Goal: Task Accomplishment & Management: Manage account settings

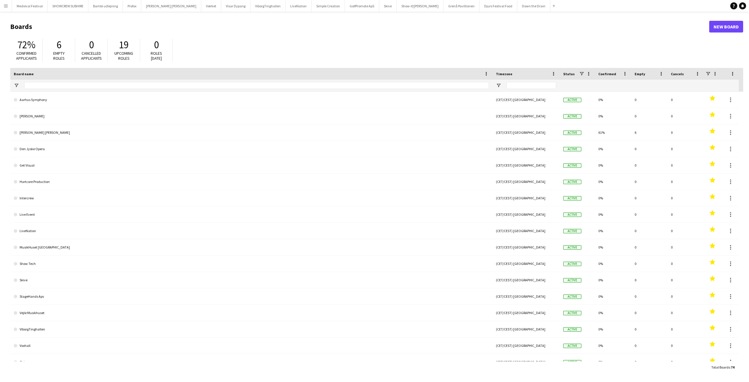
click at [4, 5] on app-icon "Menu" at bounding box center [6, 6] width 5 height 5
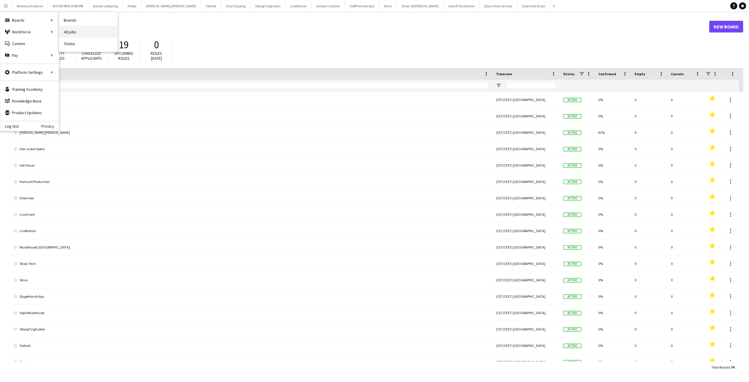
click at [89, 31] on link "All jobs" at bounding box center [88, 32] width 58 height 12
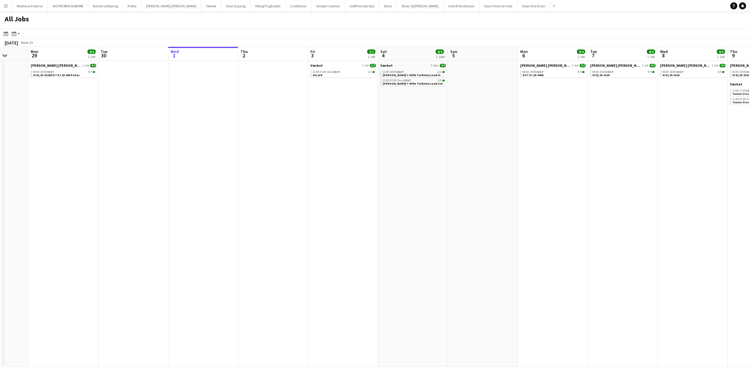
scroll to position [0, 172]
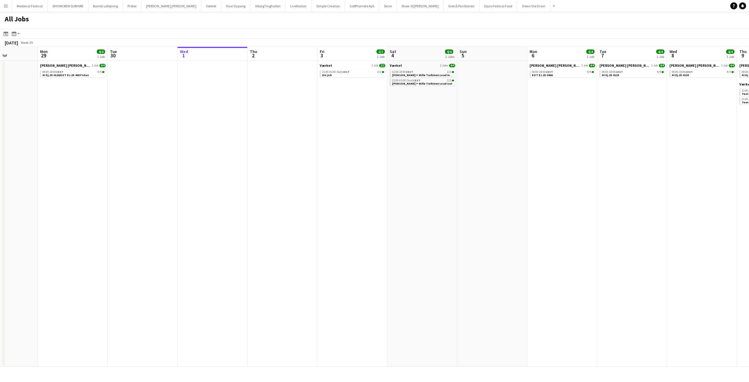
drag, startPoint x: 355, startPoint y: 133, endPoint x: 464, endPoint y: 139, distance: 108.9
click at [463, 139] on app-calendar-viewport "Fri 26 12/12 5 Jobs Sat 27 4/4 2 Jobs Sun 28 Mon 29 4/4 1 Job Tue 30 Wed 1 Thu …" at bounding box center [374, 207] width 749 height 320
click at [274, 99] on app-date-cell at bounding box center [283, 214] width 70 height 306
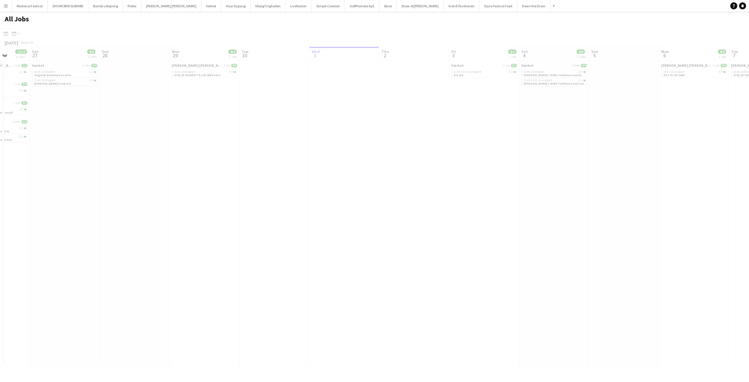
drag, startPoint x: 227, startPoint y: 108, endPoint x: 404, endPoint y: 118, distance: 177.5
click at [404, 118] on app-all-jobs "All Jobs Date picker [DATE] [DATE] [DATE] M [DATE] T [DATE] W [DATE] T [DATE] F…" at bounding box center [374, 189] width 749 height 355
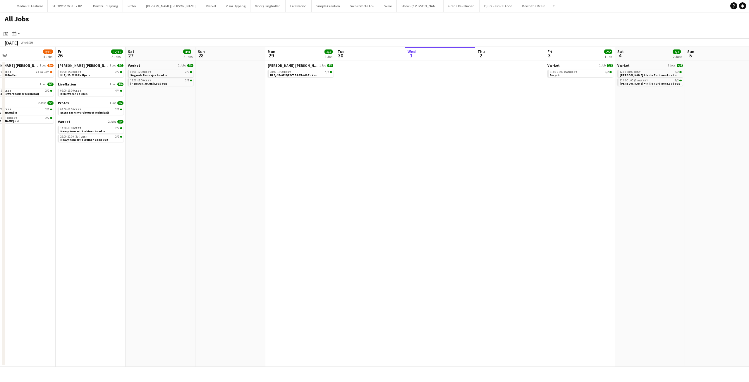
drag, startPoint x: 320, startPoint y: 105, endPoint x: 462, endPoint y: 108, distance: 142.1
click at [462, 108] on app-calendar-viewport "Tue 23 5/5 1 Job Wed 24 5/5 1 Job Thu 25 9/10 4 Jobs Fri 26 12/12 5 Jobs Sat 27…" at bounding box center [374, 207] width 749 height 320
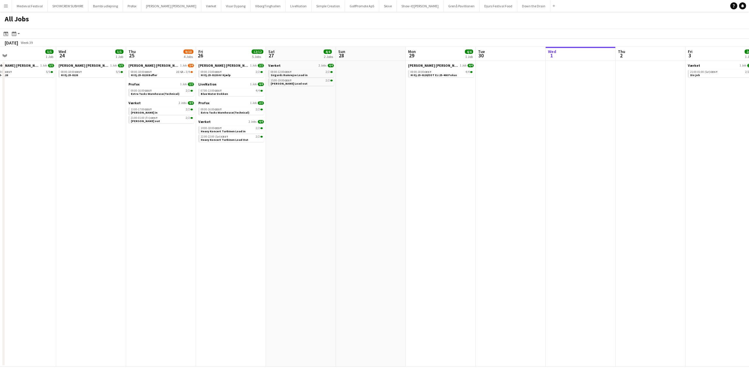
scroll to position [0, 187]
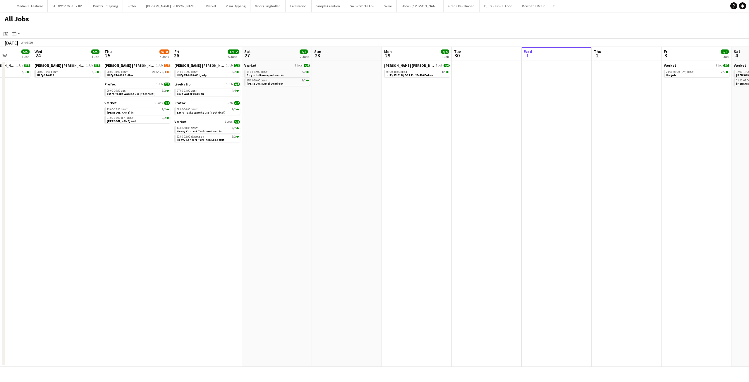
drag, startPoint x: 314, startPoint y: 107, endPoint x: 351, endPoint y: 111, distance: 37.0
click at [351, 111] on app-calendar-viewport "Sun 21 14/14 3 Jobs Mon 22 15/15 2 Jobs Tue 23 5/5 1 Job Wed 24 5/5 1 Job Thu 2…" at bounding box center [374, 207] width 749 height 320
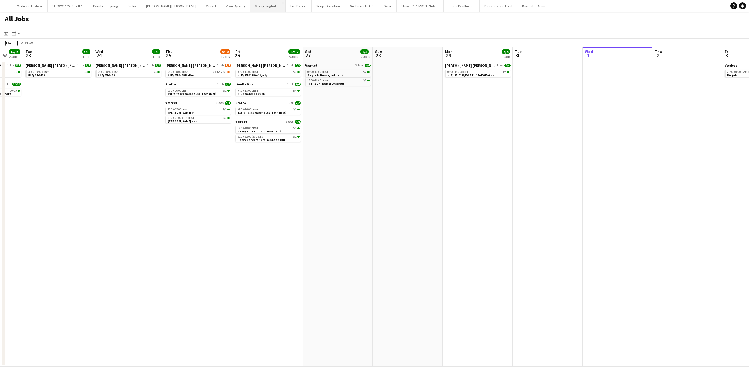
click at [250, 5] on button "ViborgTinghallen Close" at bounding box center [267, 5] width 35 height 11
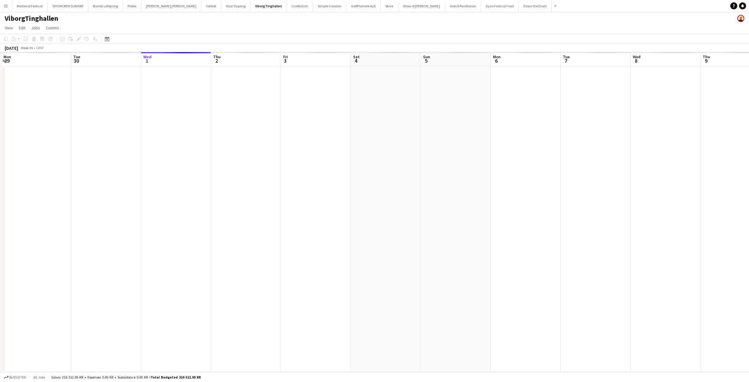
drag, startPoint x: 257, startPoint y: 96, endPoint x: 267, endPoint y: 92, distance: 11.1
click at [270, 97] on app-calendar-viewport "Sat 27 Sun 28 Mon 29 Tue 30 Wed 1 Thu 2 Fri 3 Sat 4 Sun 5 Mon 6 Tue 7 Wed 8 Thu…" at bounding box center [374, 212] width 749 height 320
click at [261, 80] on app-date-cell at bounding box center [253, 219] width 70 height 306
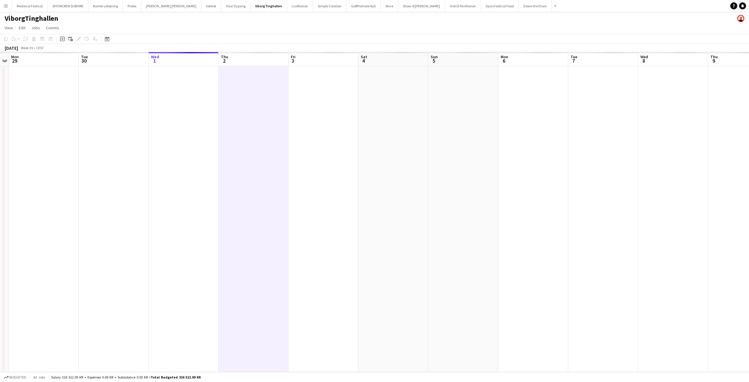
click at [231, 111] on app-date-cell at bounding box center [253, 219] width 70 height 306
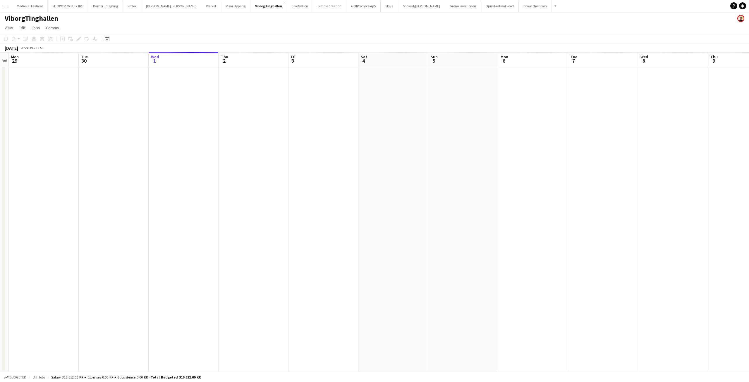
click at [254, 78] on app-date-cell at bounding box center [253, 219] width 70 height 306
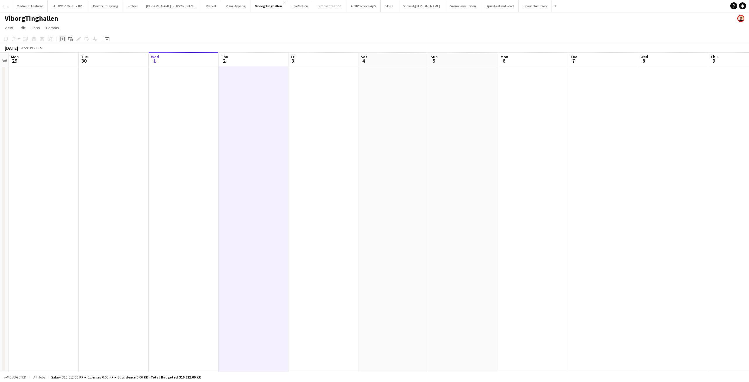
click at [62, 40] on icon at bounding box center [62, 39] width 3 height 3
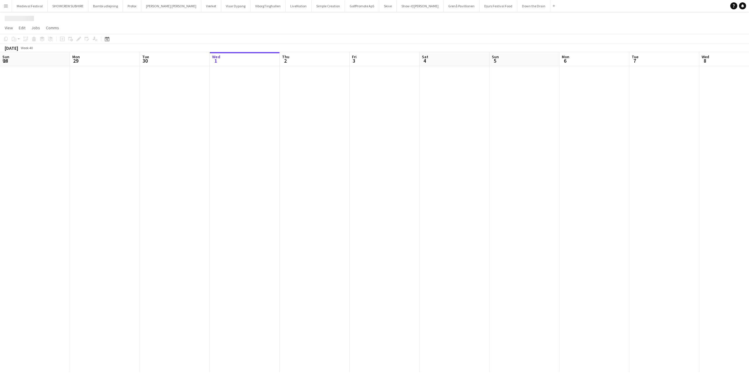
scroll to position [0, 140]
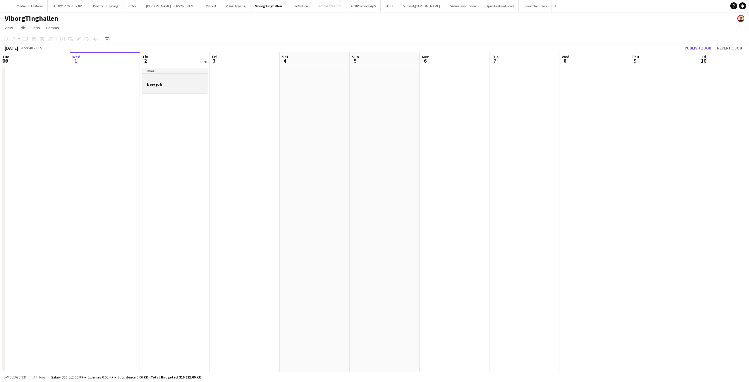
click at [167, 80] on div at bounding box center [174, 79] width 65 height 4
click at [79, 37] on icon "Edit" at bounding box center [78, 39] width 5 height 5
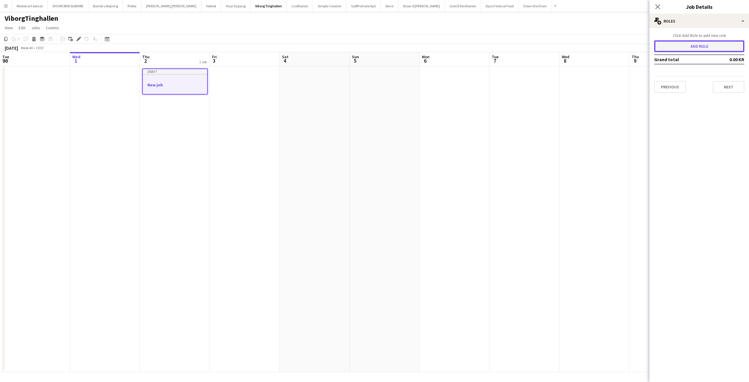
click at [671, 44] on button "Add role" at bounding box center [699, 46] width 90 height 12
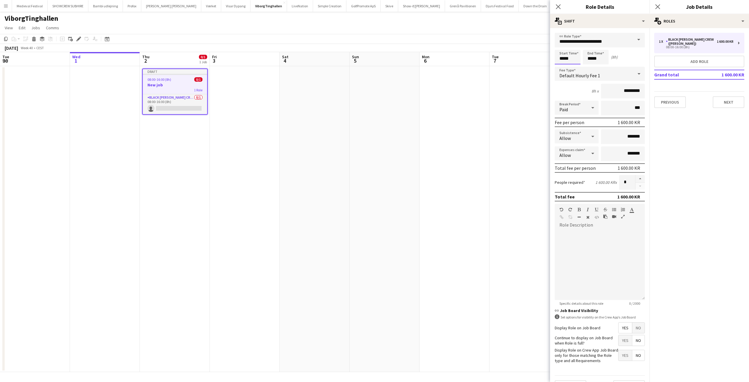
drag, startPoint x: 555, startPoint y: 61, endPoint x: 526, endPoint y: 62, distance: 28.4
click at [527, 62] on body "Menu Boards Boards Boards All jobs Status Workforce Workforce My Workforce Recr…" at bounding box center [374, 191] width 749 height 382
type input "*****"
drag, startPoint x: 601, startPoint y: 59, endPoint x: 579, endPoint y: 60, distance: 21.9
click at [580, 59] on div "Start Time ***** End Time ***** (3h)" at bounding box center [599, 57] width 90 height 15
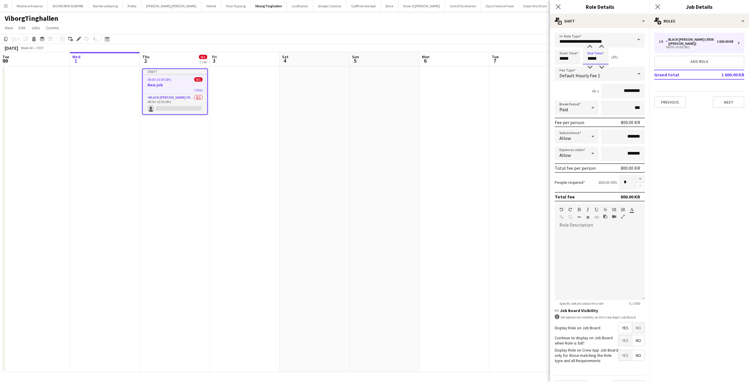
type input "*****"
click at [615, 41] on input "**********" at bounding box center [599, 40] width 90 height 15
click at [583, 69] on span "Spoht Crew" at bounding box center [597, 71] width 76 height 6
type input "**********"
type input "*********"
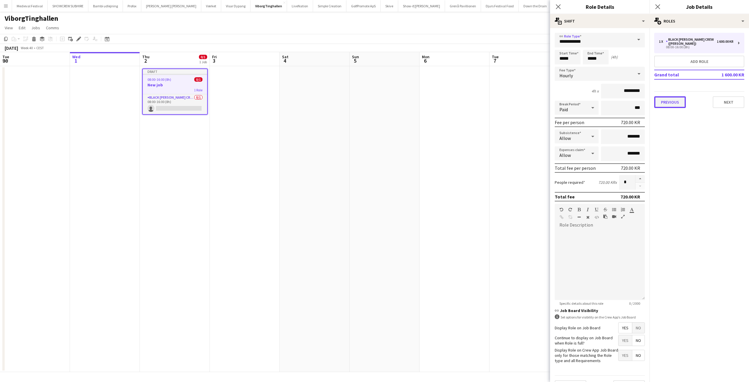
click at [675, 100] on button "Previous" at bounding box center [670, 102] width 32 height 12
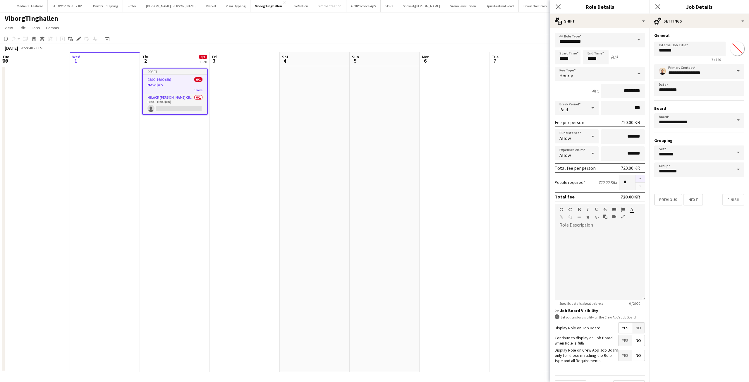
click at [637, 178] on button "button" at bounding box center [639, 179] width 9 height 8
type input "*"
drag, startPoint x: 658, startPoint y: 51, endPoint x: 643, endPoint y: 51, distance: 14.6
click at [647, 51] on body "Menu Boards Boards Boards All jobs Status Workforce Workforce My Workforce Recr…" at bounding box center [374, 191] width 749 height 382
type input "*"
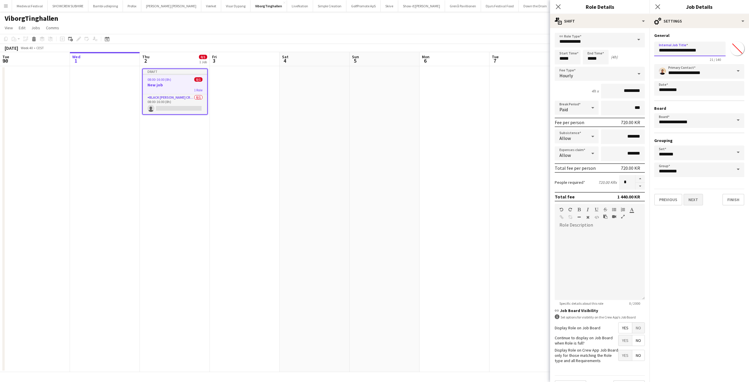
type input "**********"
click at [694, 200] on button "Next" at bounding box center [693, 200] width 20 height 12
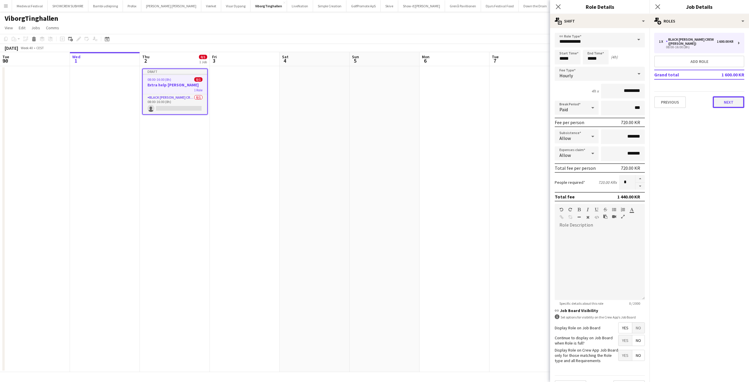
click at [720, 103] on button "Next" at bounding box center [728, 102] width 32 height 12
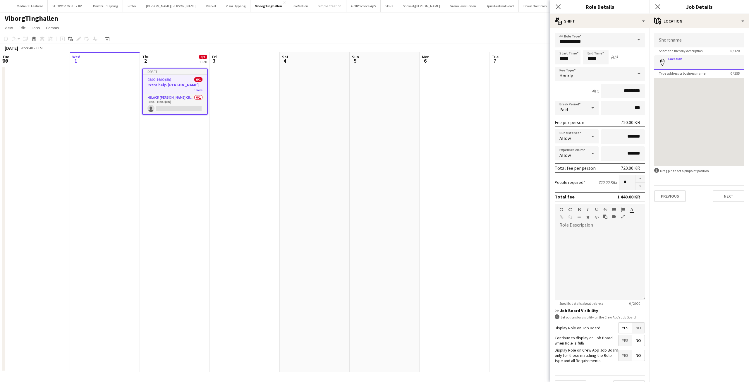
click at [691, 66] on input "Location" at bounding box center [699, 62] width 90 height 15
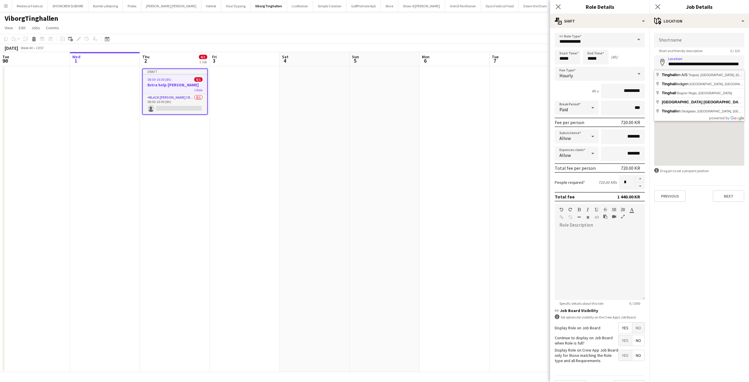
type input "**********"
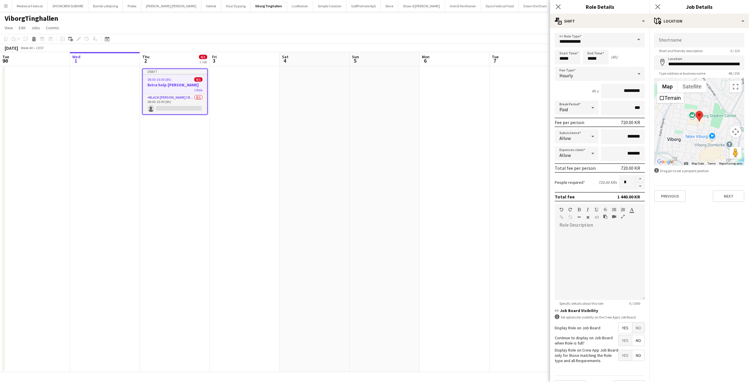
click at [375, 134] on app-date-cell at bounding box center [384, 219] width 70 height 306
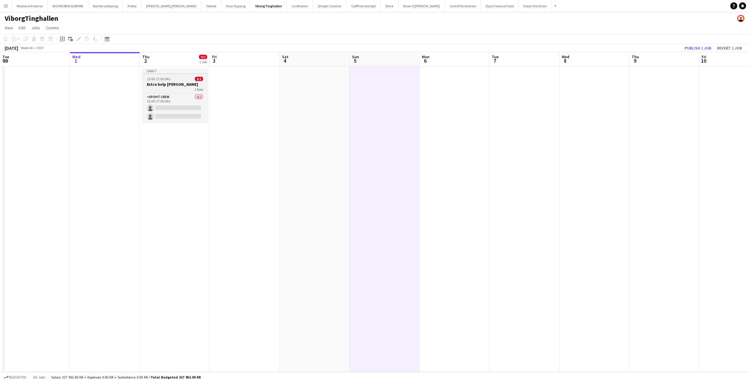
click at [170, 81] on app-job-card "Draft 13:00-17:00 (4h) 0/2 Extra help Tinghallen 1 Role Spoht Crew 0/2 13:00-17…" at bounding box center [174, 95] width 65 height 54
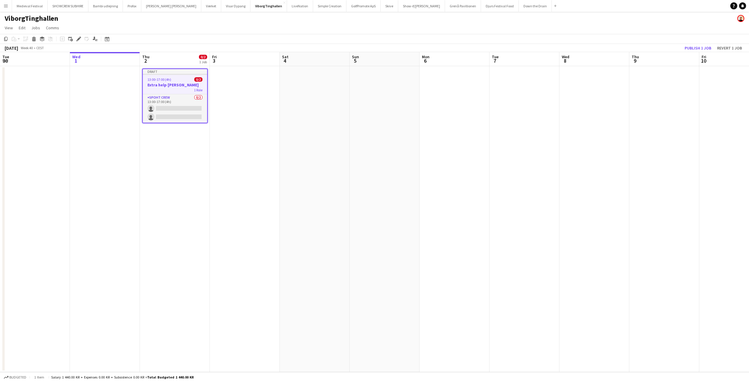
click at [254, 89] on app-date-cell at bounding box center [245, 219] width 70 height 306
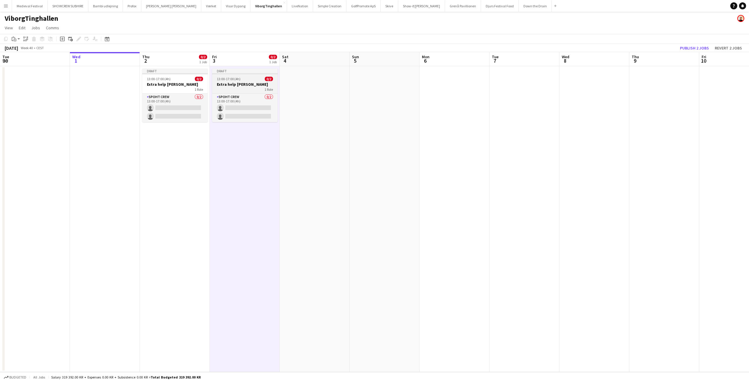
click at [241, 84] on h3 "Extra help Tinghallen" at bounding box center [244, 84] width 65 height 5
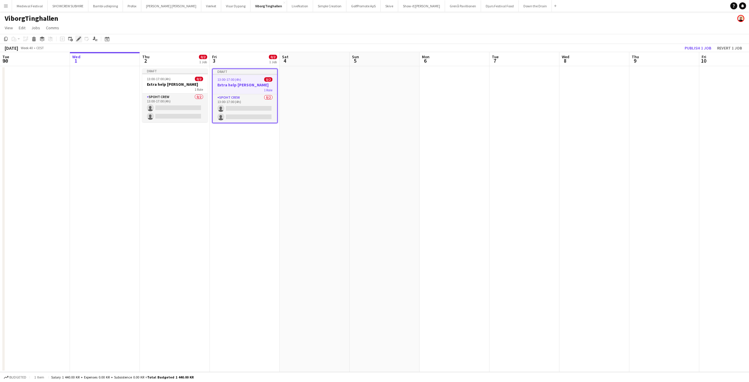
click at [77, 38] on icon "Edit" at bounding box center [78, 39] width 5 height 5
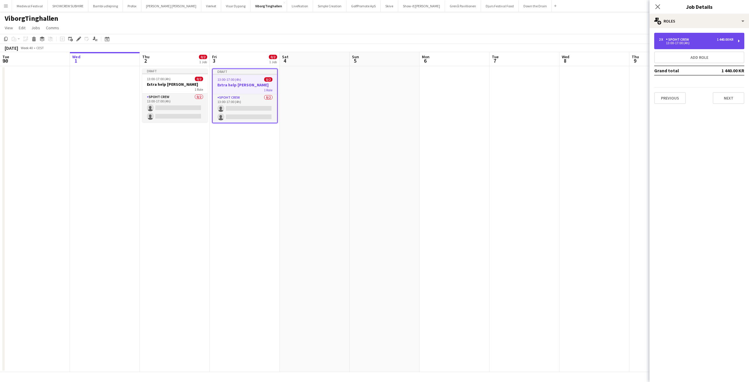
click at [663, 42] on div "13:00-17:00 (4h)" at bounding box center [695, 43] width 75 height 3
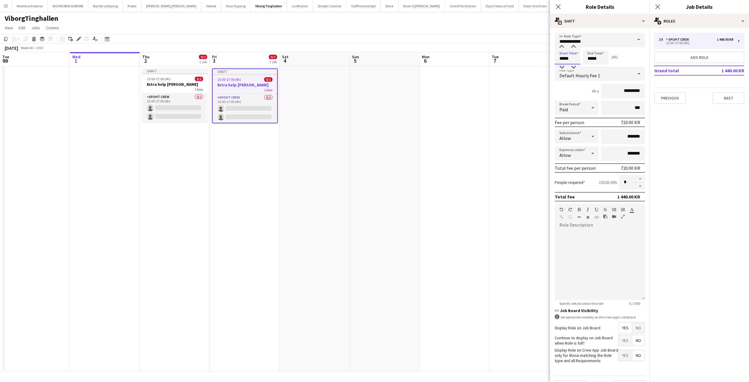
drag, startPoint x: 573, startPoint y: 59, endPoint x: 561, endPoint y: 58, distance: 12.6
click at [561, 58] on input "*****" at bounding box center [567, 57] width 26 height 15
type input "*****"
click at [635, 177] on button "button" at bounding box center [639, 179] width 9 height 8
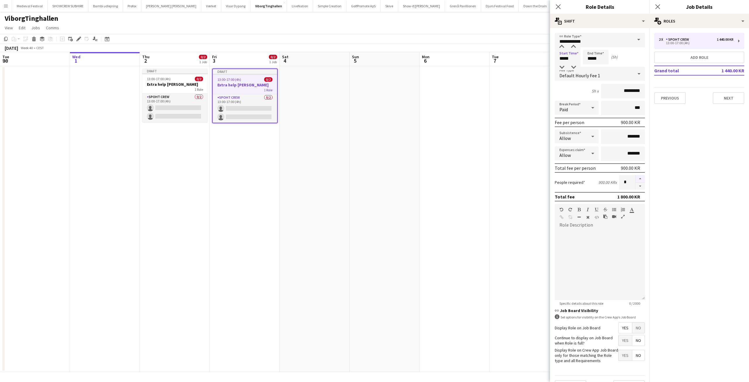
type input "*"
drag, startPoint x: 600, startPoint y: 58, endPoint x: 589, endPoint y: 58, distance: 10.8
click at [589, 58] on input "*****" at bounding box center [595, 57] width 26 height 15
type input "*****"
click at [488, 106] on app-date-cell at bounding box center [454, 219] width 70 height 306
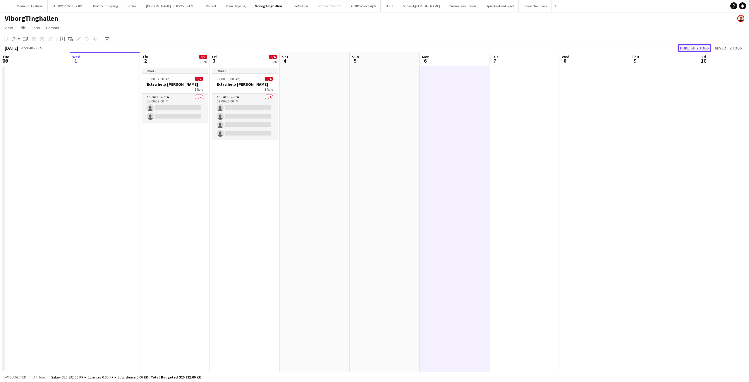
click at [687, 45] on button "Publish 2 jobs" at bounding box center [694, 48] width 34 height 8
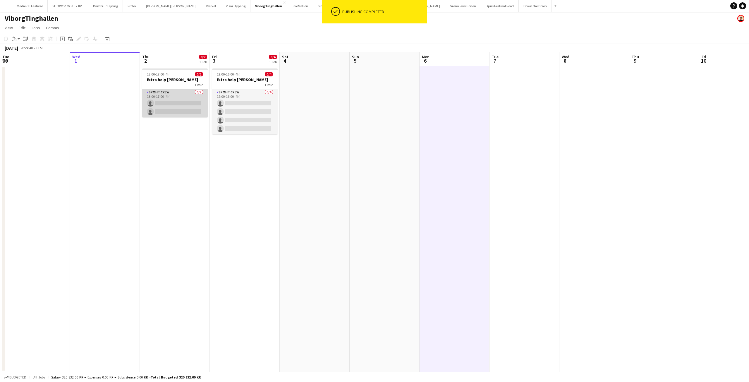
click at [164, 102] on app-card-role "Spoht Crew 0/2 13:00-17:00 (4h) single-neutral-actions single-neutral-actions" at bounding box center [174, 103] width 65 height 28
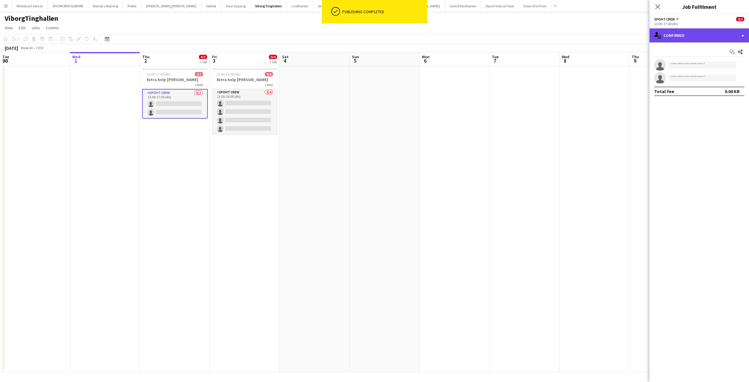
click at [670, 40] on div "single-neutral-actions-check-2 Confirmed" at bounding box center [698, 35] width 99 height 14
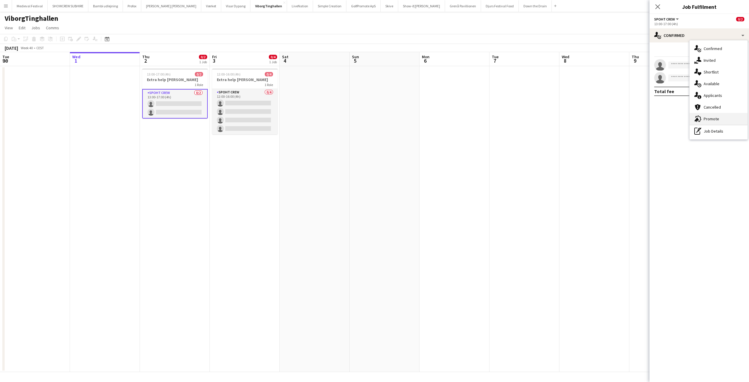
click at [706, 119] on span "Promote" at bounding box center [710, 118] width 15 height 5
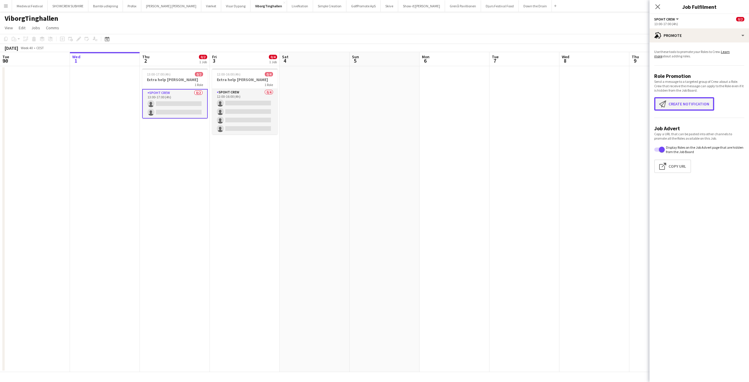
click at [677, 101] on button "Create notification Create notification" at bounding box center [684, 103] width 60 height 13
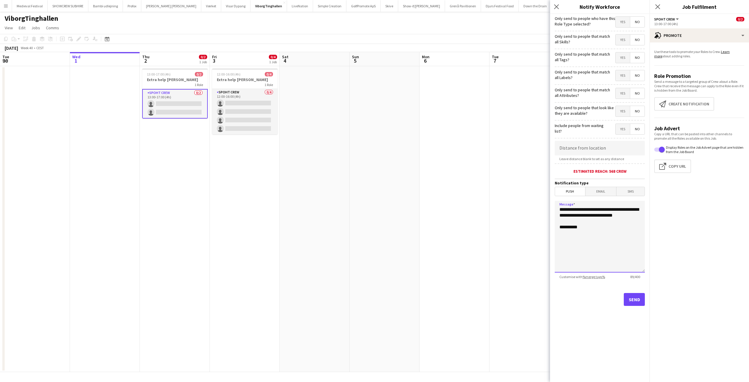
drag, startPoint x: 582, startPoint y: 222, endPoint x: 570, endPoint y: 217, distance: 12.9
click at [499, 175] on body "Menu Boards Boards Boards All jobs Status Workforce Workforce My Workforce Recr…" at bounding box center [374, 191] width 749 height 382
drag, startPoint x: 599, startPoint y: 236, endPoint x: 494, endPoint y: 177, distance: 120.6
click at [501, 180] on body "Menu Boards Boards Boards All jobs Status Workforce Workforce My Workforce Recr…" at bounding box center [374, 191] width 749 height 382
type textarea "**********"
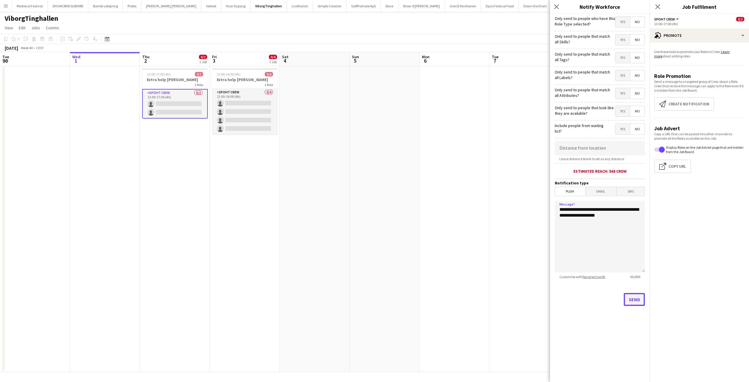
click at [627, 301] on button "Send" at bounding box center [633, 299] width 21 height 13
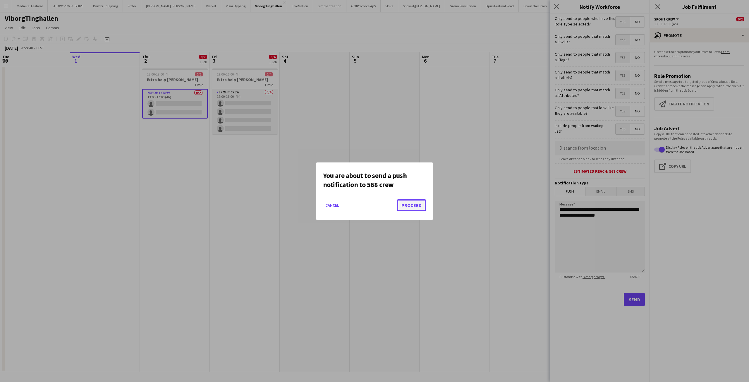
click at [402, 206] on button "Proceed" at bounding box center [411, 205] width 29 height 12
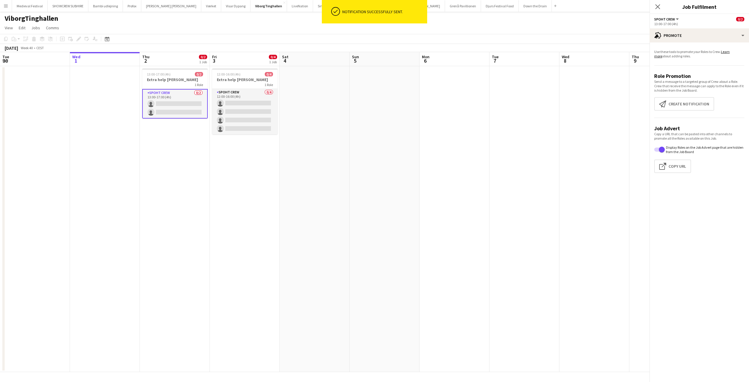
click at [402, 206] on app-date-cell at bounding box center [384, 219] width 70 height 306
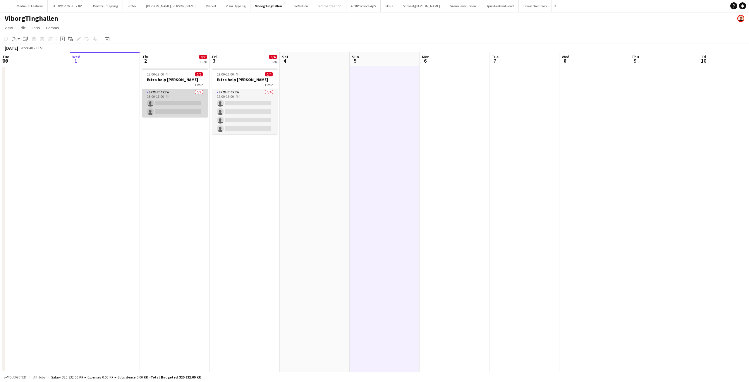
click at [197, 101] on app-card-role "Spoht Crew 0/2 13:00-17:00 (4h) single-neutral-actions single-neutral-actions" at bounding box center [174, 103] width 65 height 28
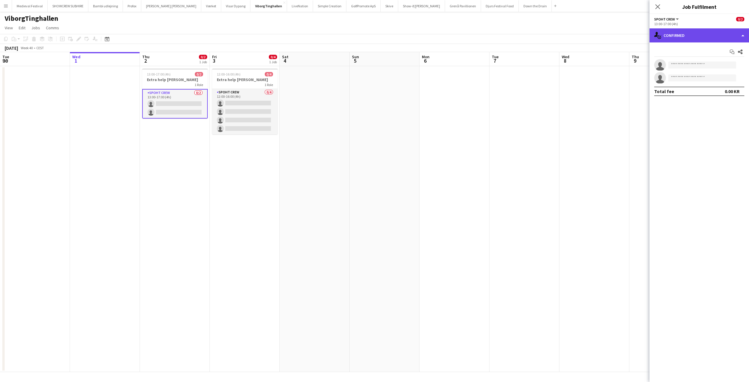
click at [698, 35] on div "single-neutral-actions-check-2 Confirmed" at bounding box center [698, 35] width 99 height 14
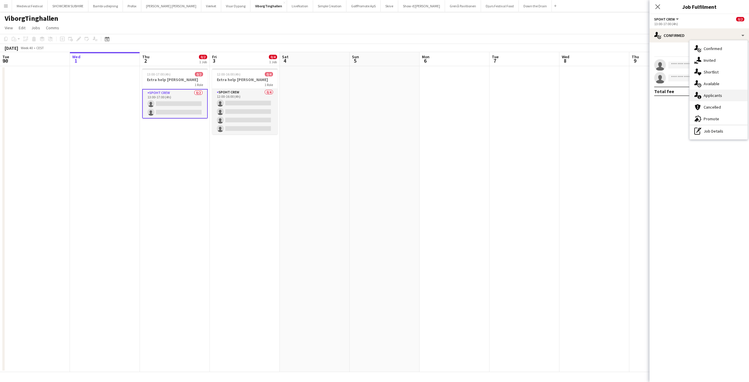
click at [701, 95] on div "single-neutral-actions-information Applicants" at bounding box center [718, 95] width 58 height 12
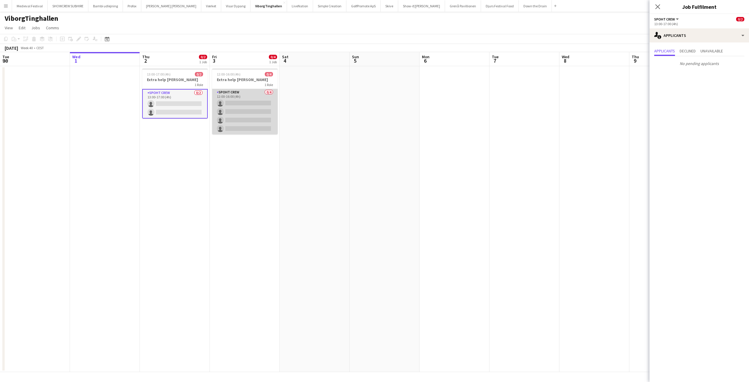
click at [261, 117] on app-card-role "Spoht Crew 0/4 12:00-16:00 (4h) single-neutral-actions single-neutral-actions s…" at bounding box center [244, 111] width 65 height 45
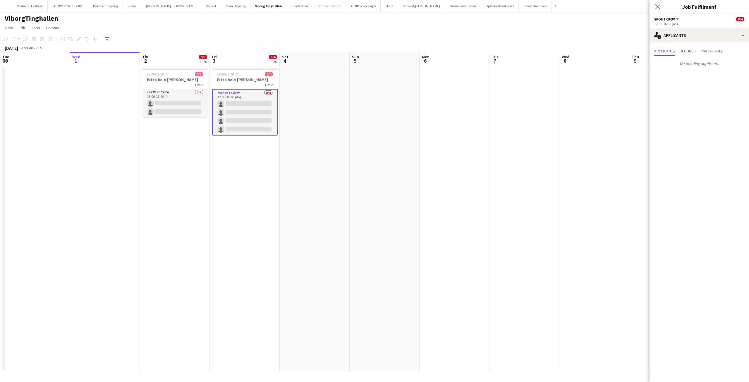
click at [263, 117] on app-card-role "Spoht Crew 0/4 12:00-16:00 (4h) single-neutral-actions single-neutral-actions s…" at bounding box center [244, 112] width 65 height 46
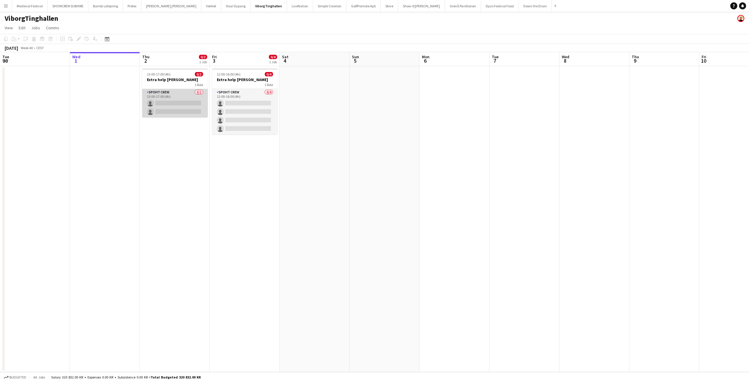
click at [184, 108] on app-card-role "Spoht Crew 0/2 13:00-17:00 (4h) single-neutral-actions single-neutral-actions" at bounding box center [174, 103] width 65 height 28
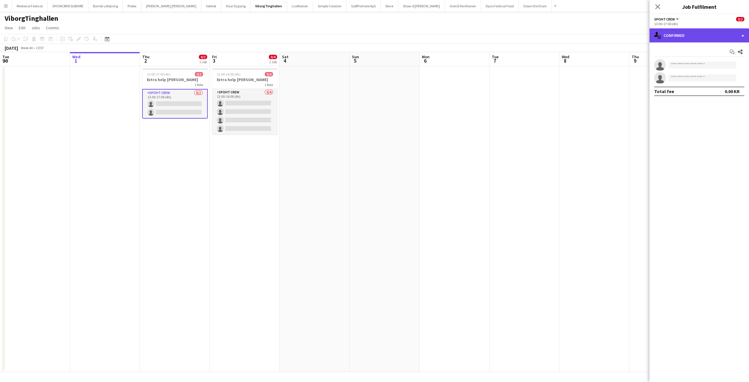
click at [675, 40] on div "single-neutral-actions-check-2 Confirmed" at bounding box center [698, 35] width 99 height 14
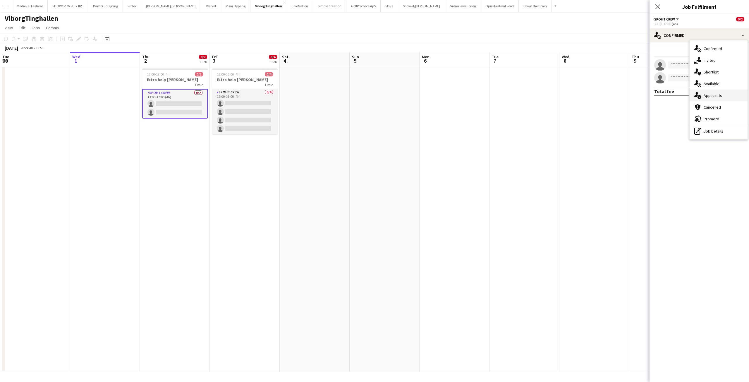
click at [708, 93] on span "Applicants" at bounding box center [712, 95] width 18 height 5
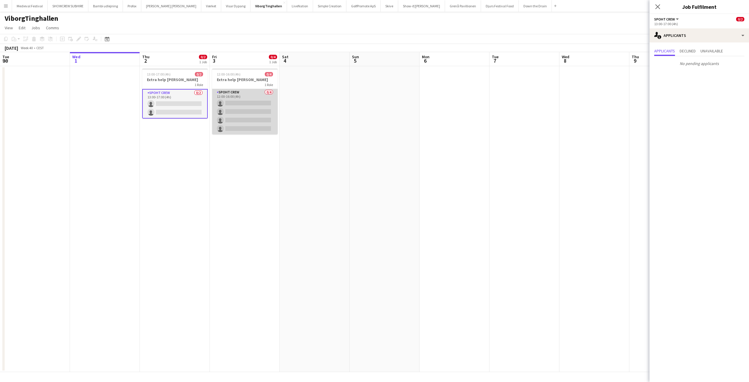
click at [261, 108] on app-card-role "Spoht Crew 0/4 12:00-16:00 (4h) single-neutral-actions single-neutral-actions s…" at bounding box center [244, 111] width 65 height 45
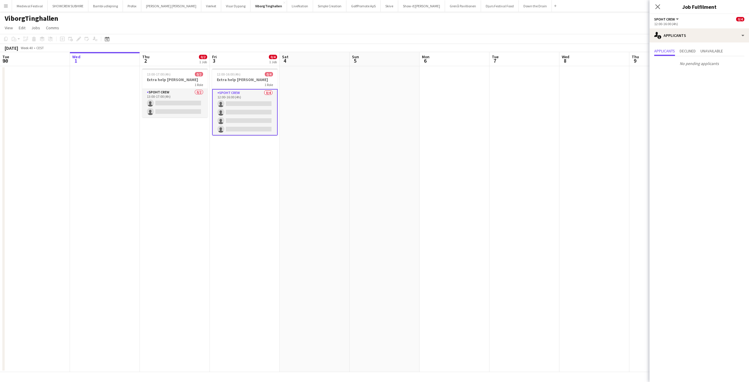
click at [442, 144] on app-date-cell at bounding box center [454, 219] width 70 height 306
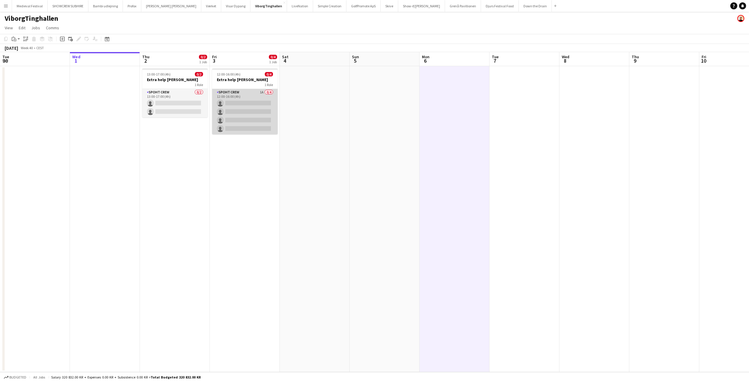
click at [249, 113] on app-card-role "Spoht Crew 1A 0/4 12:00-16:00 (4h) single-neutral-actions single-neutral-action…" at bounding box center [244, 111] width 65 height 45
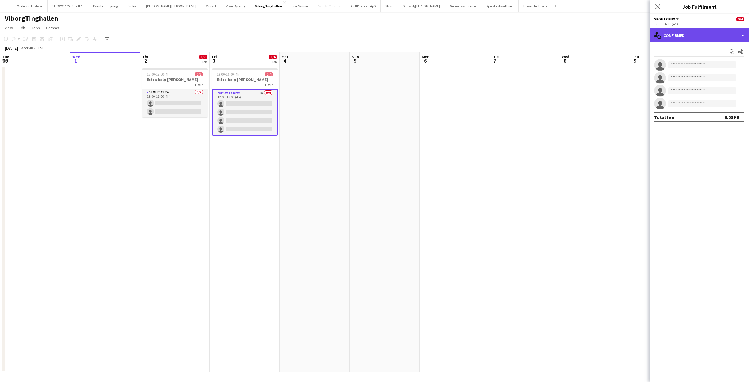
click at [704, 42] on div "single-neutral-actions-check-2 Confirmed" at bounding box center [698, 35] width 99 height 14
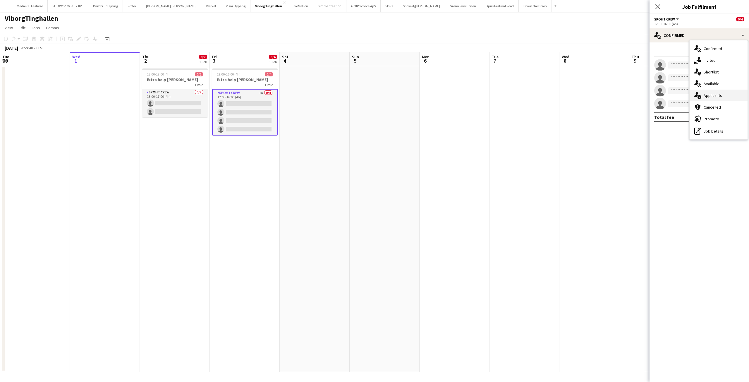
click at [707, 94] on span "Applicants" at bounding box center [712, 95] width 18 height 5
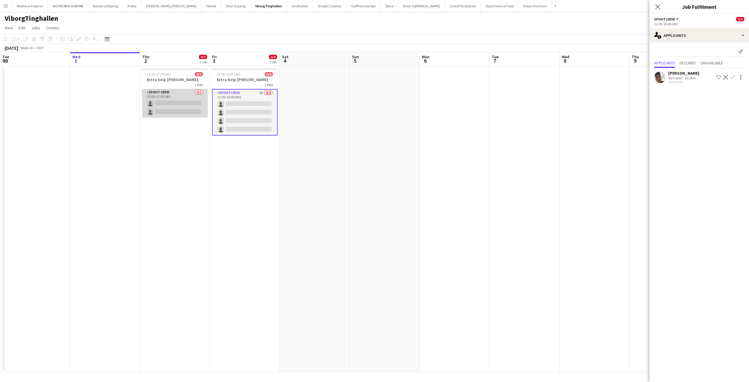
click at [187, 106] on app-card-role "Spoht Crew 0/2 13:00-17:00 (4h) single-neutral-actions single-neutral-actions" at bounding box center [174, 103] width 65 height 28
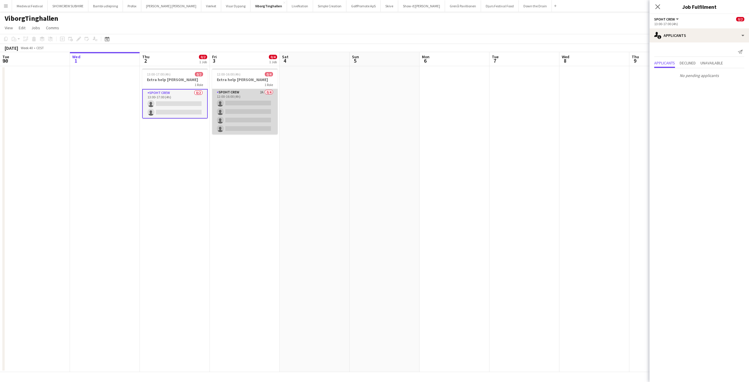
click at [252, 111] on app-card-role "Spoht Crew 2A 0/4 12:00-16:00 (4h) single-neutral-actions single-neutral-action…" at bounding box center [244, 111] width 65 height 45
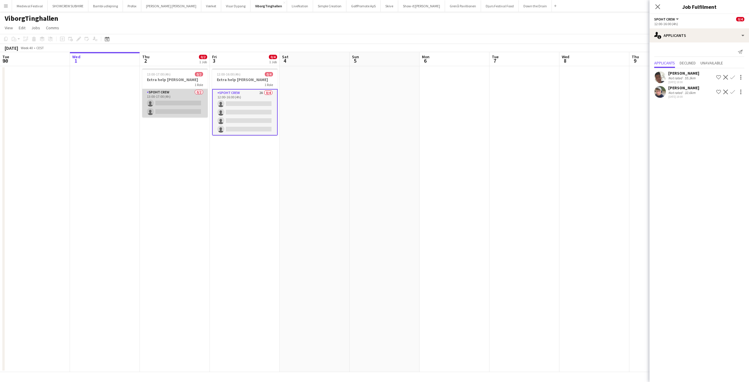
click at [181, 101] on app-card-role "Spoht Crew 0/2 13:00-17:00 (4h) single-neutral-actions single-neutral-actions" at bounding box center [174, 103] width 65 height 28
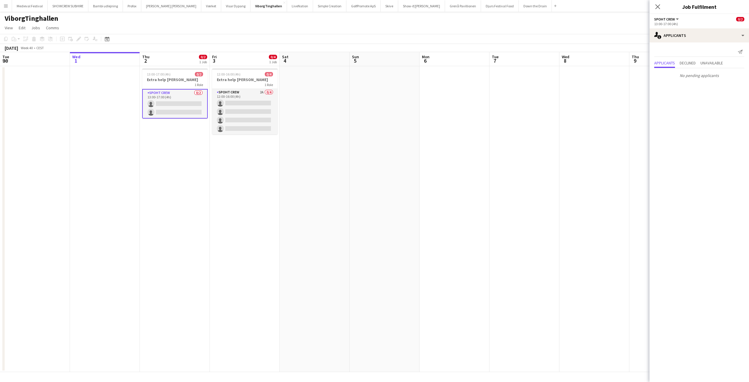
click at [161, 99] on app-card-role "Spoht Crew 0/2 13:00-17:00 (4h) single-neutral-actions single-neutral-actions" at bounding box center [174, 104] width 65 height 30
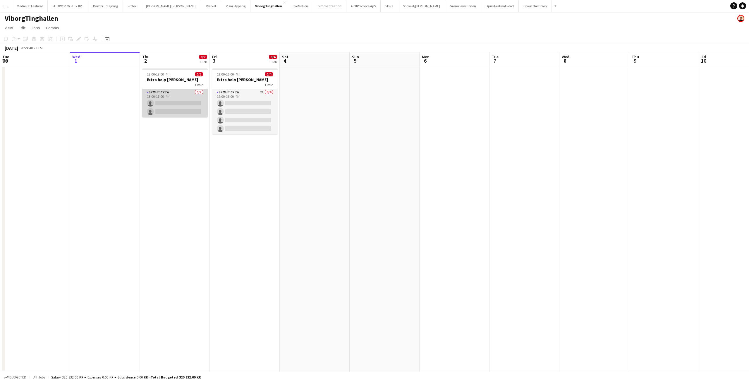
click at [177, 113] on app-card-role "Spoht Crew 0/2 13:00-17:00 (4h) single-neutral-actions single-neutral-actions" at bounding box center [174, 103] width 65 height 28
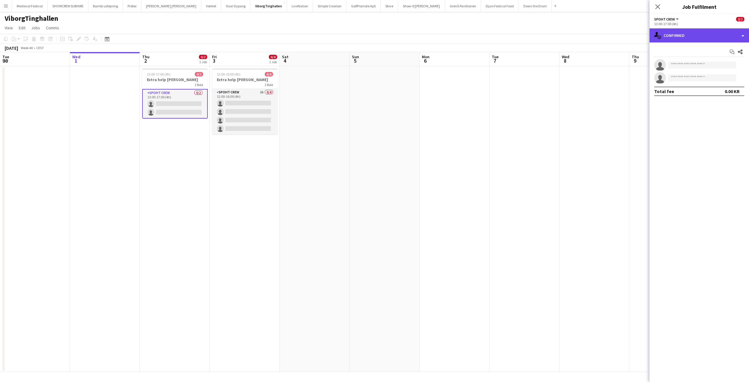
click at [697, 40] on div "single-neutral-actions-check-2 Confirmed" at bounding box center [698, 35] width 99 height 14
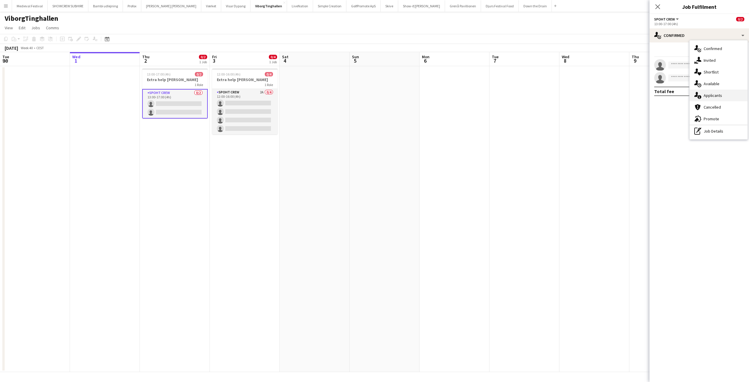
click at [710, 92] on div "single-neutral-actions-information Applicants" at bounding box center [718, 95] width 58 height 12
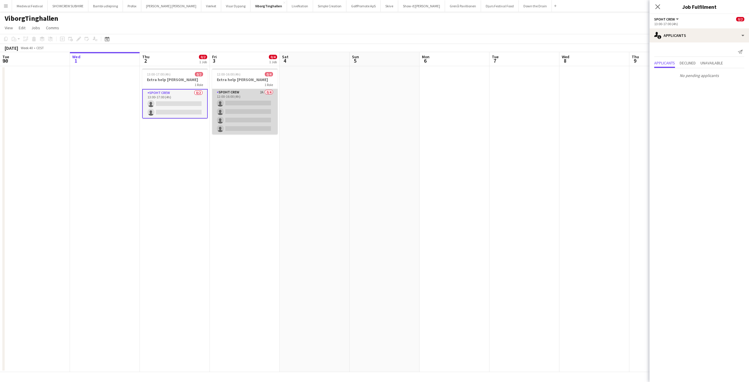
click at [241, 124] on app-card-role "Spoht Crew 2A 0/4 12:00-16:00 (4h) single-neutral-actions single-neutral-action…" at bounding box center [244, 111] width 65 height 45
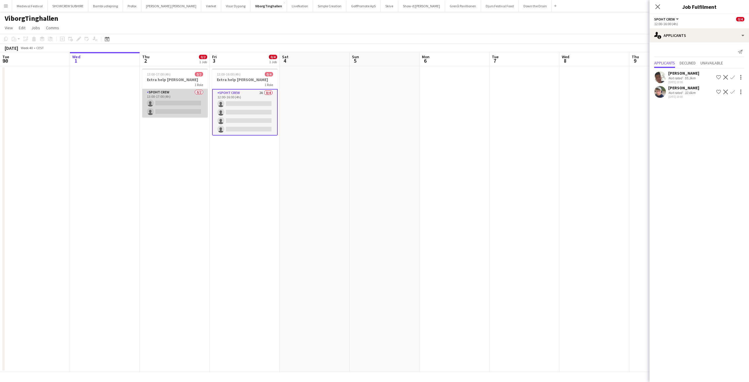
click at [180, 92] on app-card-role "Spoht Crew 0/2 13:00-17:00 (4h) single-neutral-actions single-neutral-actions" at bounding box center [174, 103] width 65 height 28
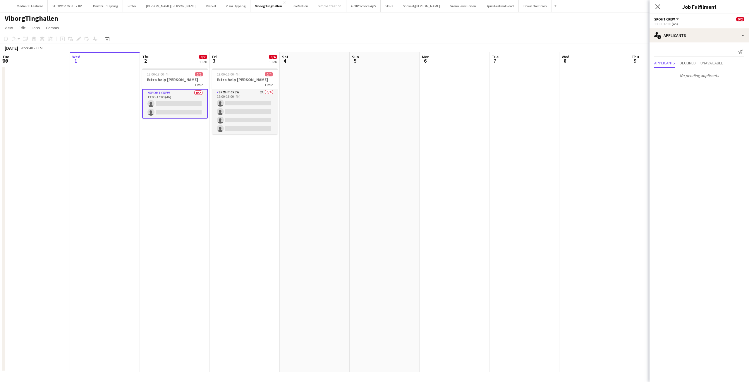
click at [178, 97] on app-card-role "Spoht Crew 0/2 13:00-17:00 (4h) single-neutral-actions single-neutral-actions" at bounding box center [174, 104] width 65 height 30
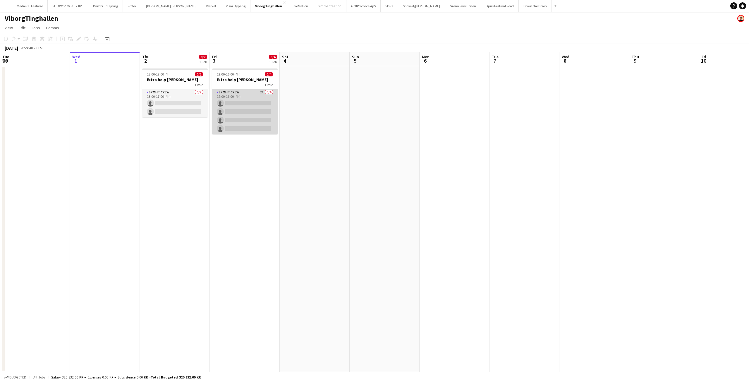
click at [245, 115] on app-card-role "Spoht Crew 2A 0/4 12:00-16:00 (4h) single-neutral-actions single-neutral-action…" at bounding box center [244, 111] width 65 height 45
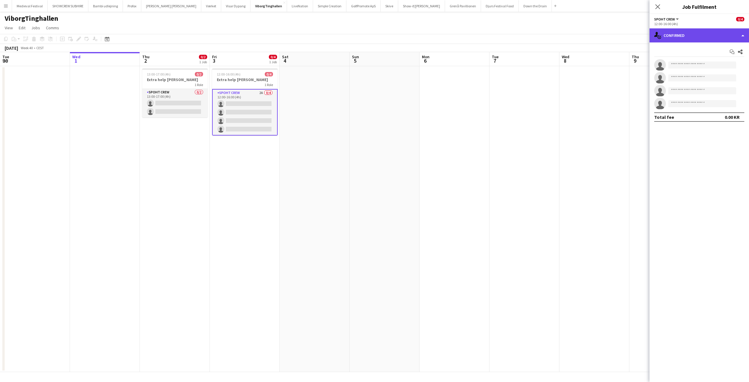
click at [685, 38] on div "single-neutral-actions-check-2 Confirmed" at bounding box center [698, 35] width 99 height 14
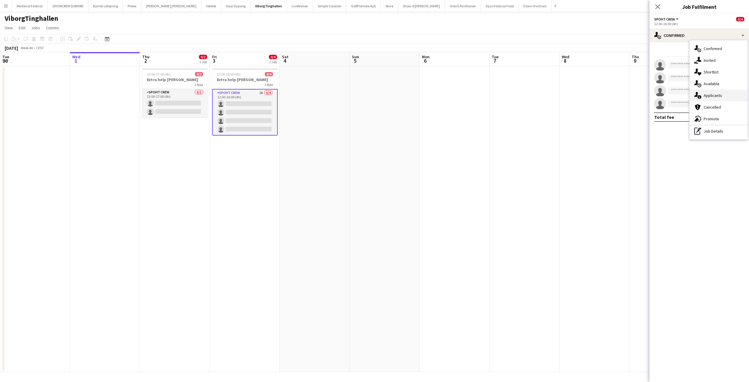
click at [708, 94] on span "Applicants" at bounding box center [712, 95] width 18 height 5
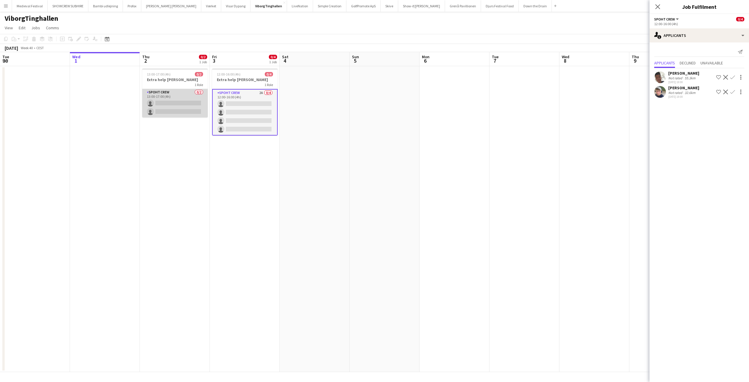
click at [168, 96] on app-card-role "Spoht Crew 0/2 13:00-17:00 (4h) single-neutral-actions single-neutral-actions" at bounding box center [174, 103] width 65 height 28
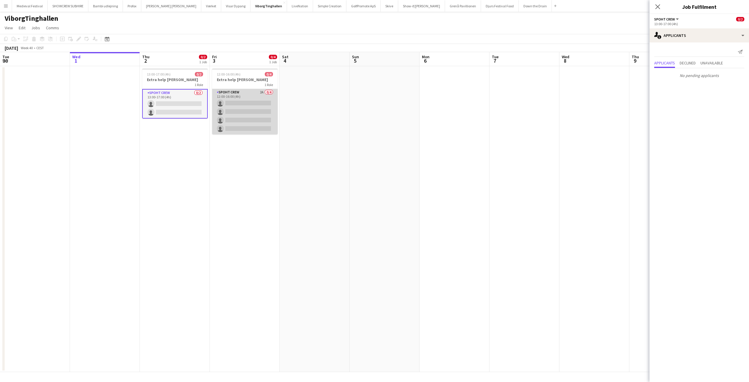
click at [266, 107] on app-card-role "Spoht Crew 2A 0/4 12:00-16:00 (4h) single-neutral-actions single-neutral-action…" at bounding box center [244, 111] width 65 height 45
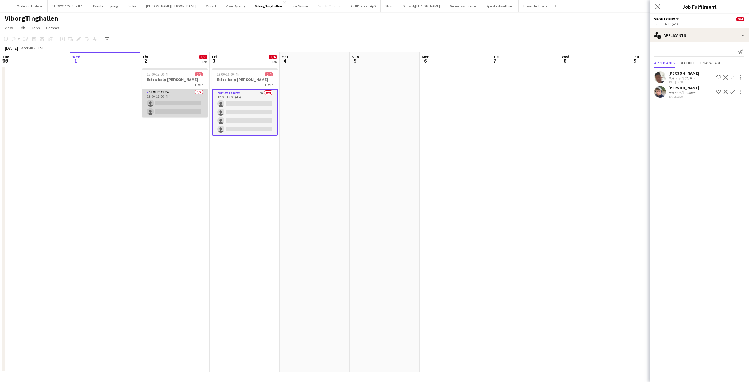
click at [187, 105] on app-card-role "Spoht Crew 0/2 13:00-17:00 (4h) single-neutral-actions single-neutral-actions" at bounding box center [174, 103] width 65 height 28
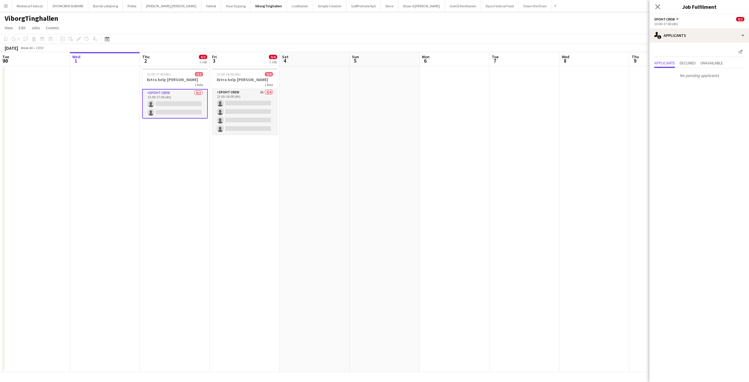
click at [188, 103] on app-card-role "Spoht Crew 0/2 13:00-17:00 (4h) single-neutral-actions single-neutral-actions" at bounding box center [174, 104] width 65 height 30
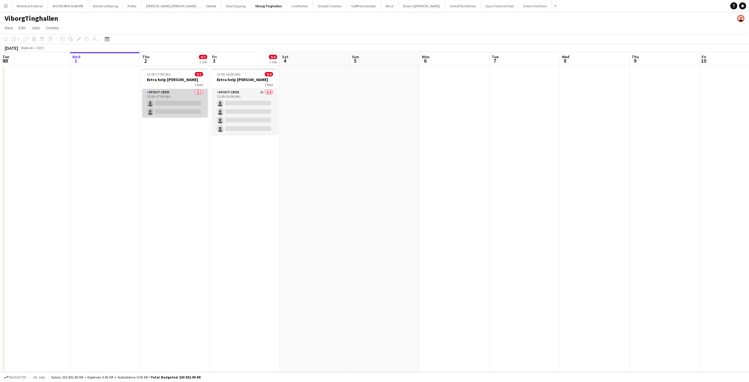
click at [188, 103] on app-card-role "Spoht Crew 0/2 13:00-17:00 (4h) single-neutral-actions single-neutral-actions" at bounding box center [174, 103] width 65 height 28
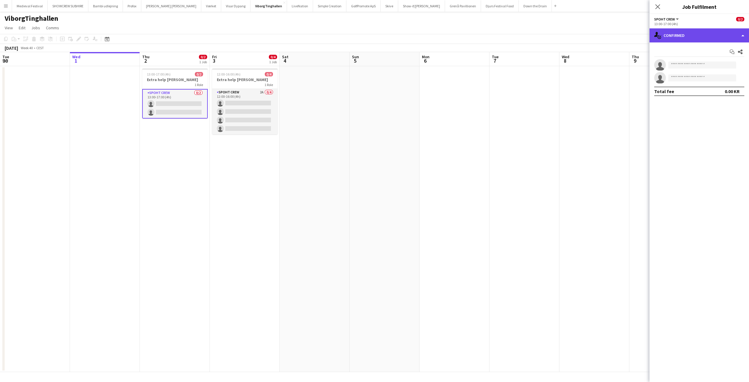
click at [686, 41] on div "single-neutral-actions-check-2 Confirmed" at bounding box center [698, 35] width 99 height 14
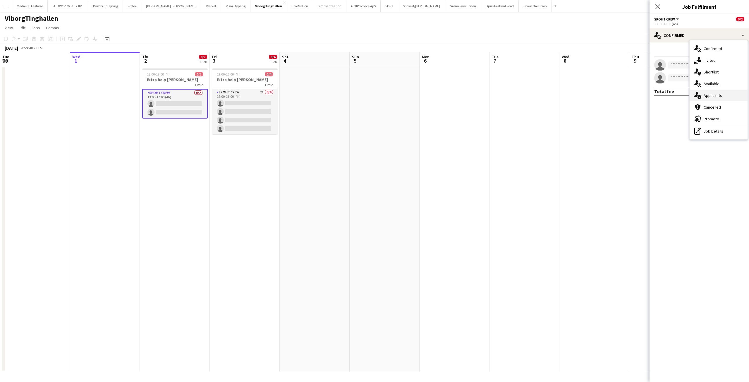
click at [708, 92] on div "single-neutral-actions-information Applicants" at bounding box center [718, 95] width 58 height 12
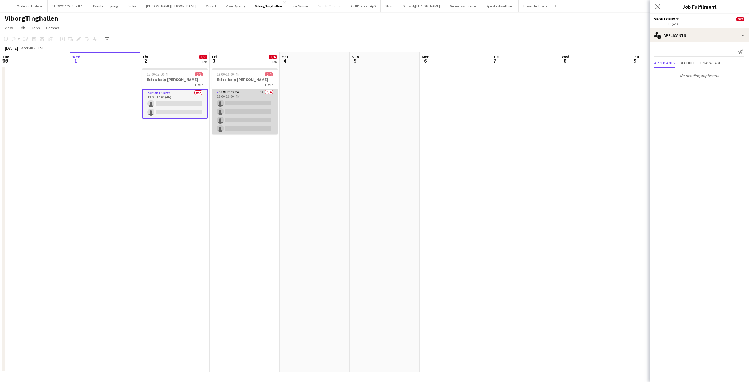
click at [243, 107] on app-card-role "Spoht Crew 3A 0/4 12:00-16:00 (4h) single-neutral-actions single-neutral-action…" at bounding box center [244, 111] width 65 height 45
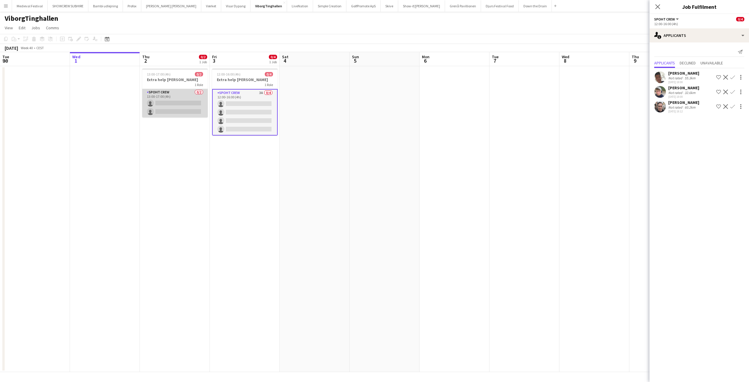
click at [158, 105] on app-card-role "Spoht Crew 0/2 13:00-17:00 (4h) single-neutral-actions single-neutral-actions" at bounding box center [174, 103] width 65 height 28
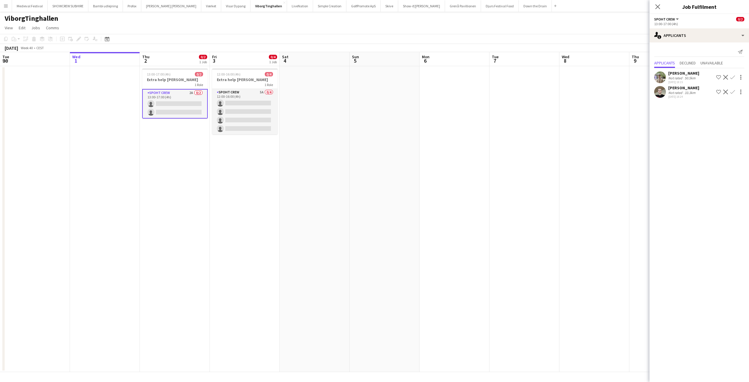
click at [731, 76] on app-icon "Confirm" at bounding box center [732, 77] width 5 height 5
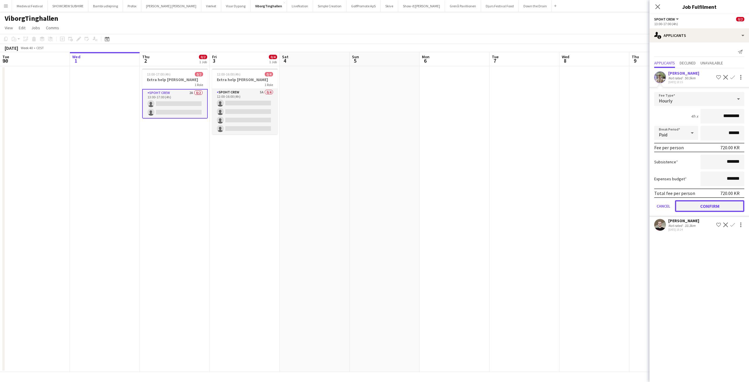
click at [700, 205] on button "Confirm" at bounding box center [709, 206] width 69 height 12
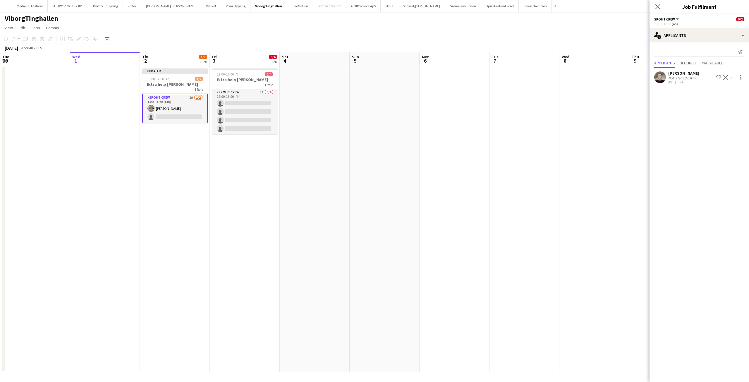
click at [731, 76] on app-icon "Confirm" at bounding box center [732, 77] width 5 height 5
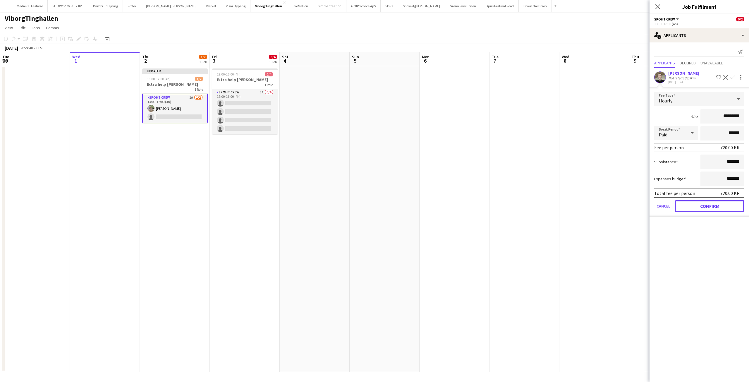
drag, startPoint x: 702, startPoint y: 204, endPoint x: 670, endPoint y: 196, distance: 32.5
click at [701, 204] on button "Confirm" at bounding box center [709, 206] width 69 height 12
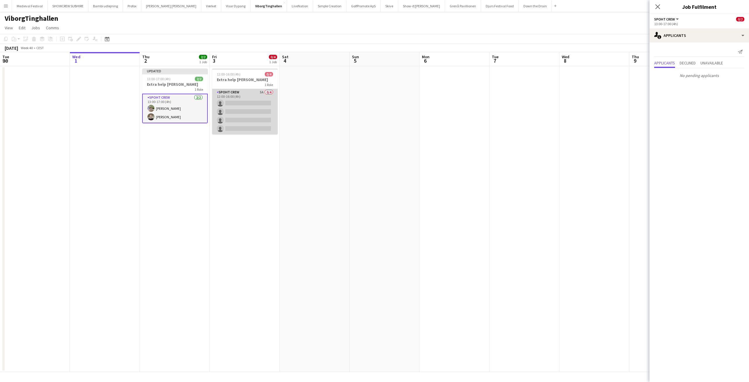
click at [251, 113] on app-card-role "Spoht Crew 5A 0/4 12:00-16:00 (4h) single-neutral-actions single-neutral-action…" at bounding box center [244, 111] width 65 height 45
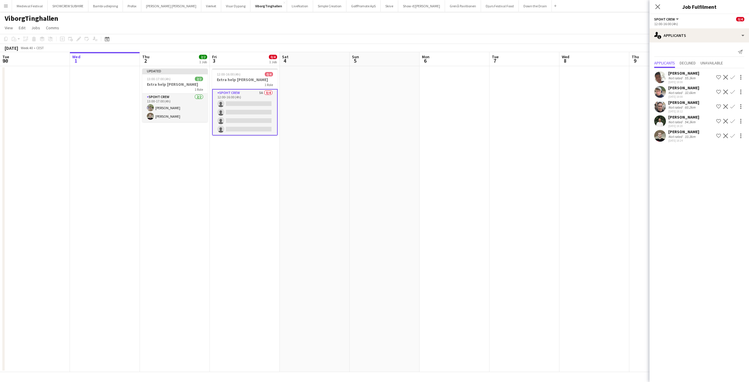
click at [732, 135] on app-icon "Confirm" at bounding box center [732, 135] width 5 height 5
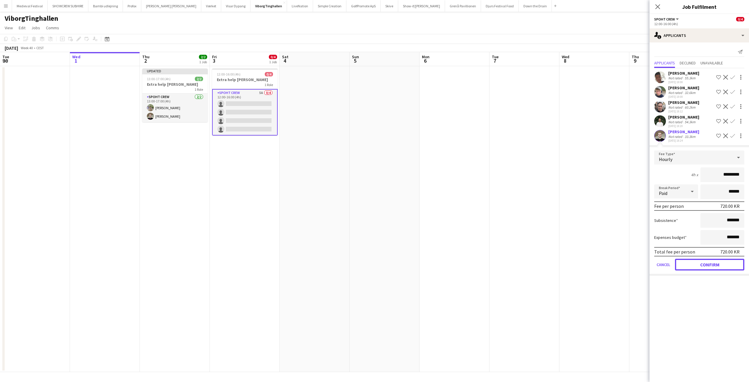
click at [699, 263] on button "Confirm" at bounding box center [709, 264] width 69 height 12
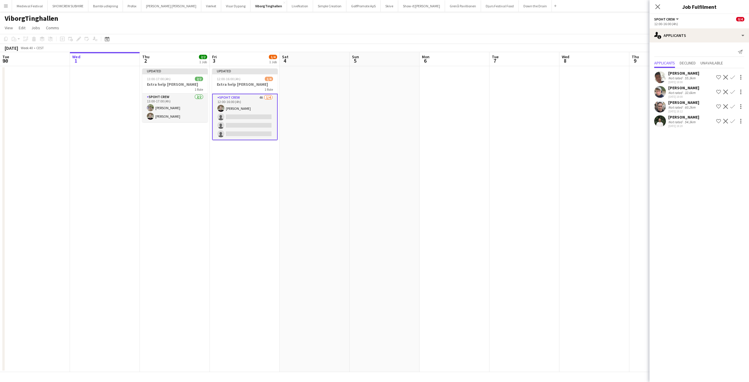
click at [733, 77] on app-icon "Confirm" at bounding box center [732, 77] width 5 height 5
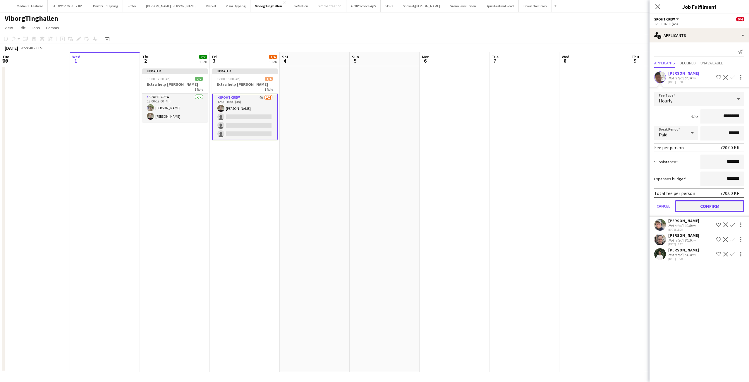
click at [705, 205] on button "Confirm" at bounding box center [709, 206] width 69 height 12
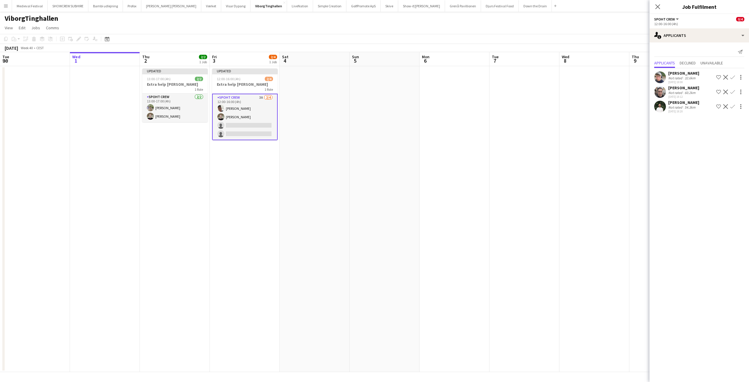
click at [578, 125] on app-date-cell at bounding box center [594, 219] width 70 height 306
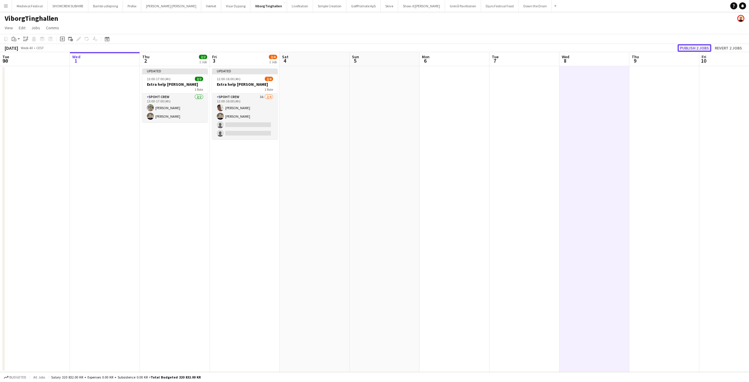
click at [691, 49] on button "Publish 2 jobs" at bounding box center [694, 48] width 34 height 8
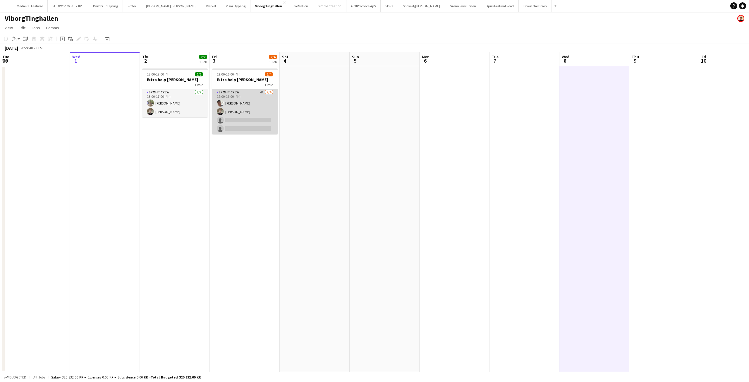
click at [254, 106] on app-card-role "Spoht Crew 4A 2/4 12:00-16:00 (4h) Seep Villadsen Nicolai Schmidt single-neutra…" at bounding box center [244, 111] width 65 height 45
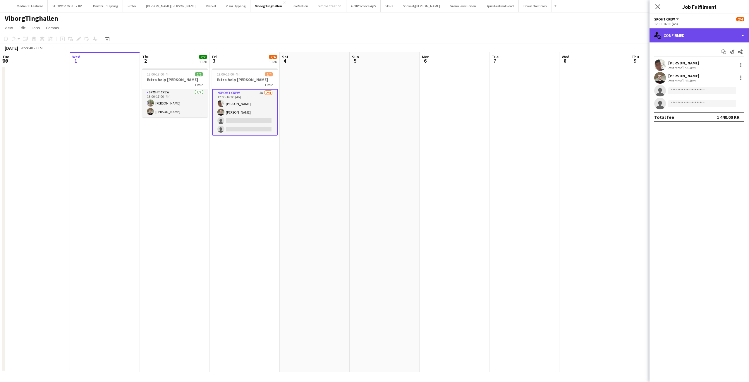
click at [725, 41] on div "single-neutral-actions-check-2 Confirmed" at bounding box center [698, 35] width 99 height 14
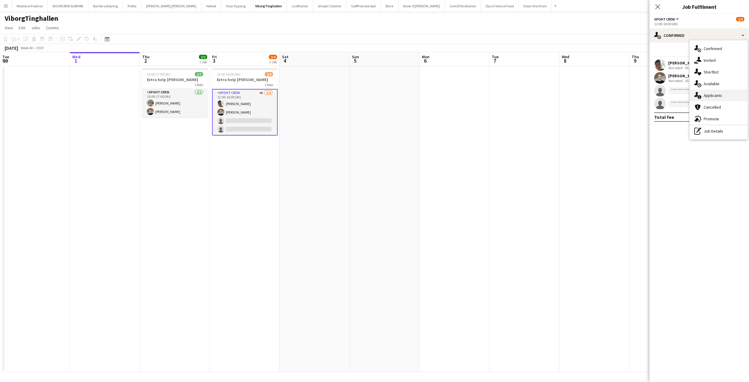
click at [716, 94] on span "Applicants" at bounding box center [712, 95] width 18 height 5
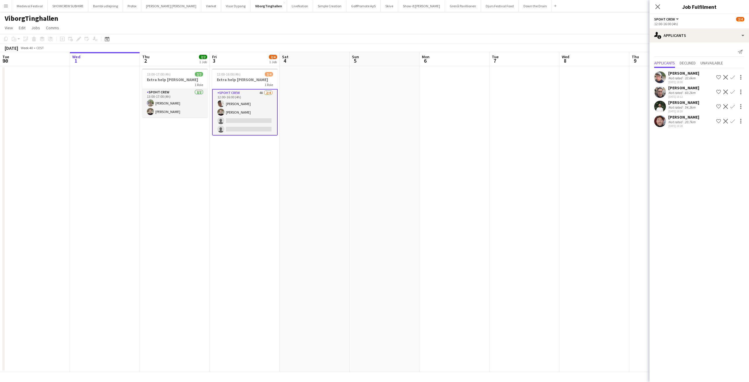
click at [240, 117] on app-card-role "Spoht Crew 4A 2/4 12:00-16:00 (4h) Seep Villadsen Nicolai Schmidt single-neutra…" at bounding box center [244, 112] width 65 height 46
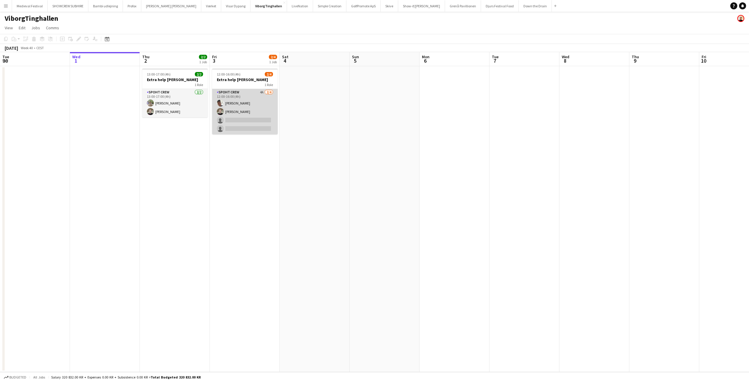
click at [240, 117] on app-card-role "Spoht Crew 4A 2/4 12:00-16:00 (4h) Seep Villadsen Nicolai Schmidt single-neutra…" at bounding box center [244, 111] width 65 height 45
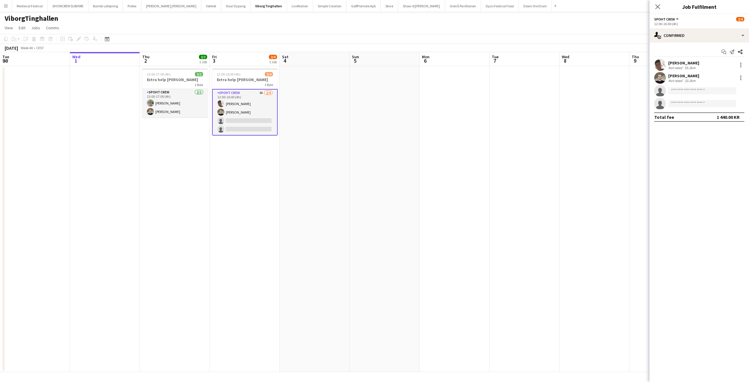
click at [699, 44] on div "Start chat Send notification Share Seep Villadsen Not rated 55.3km Nicolai Schm…" at bounding box center [698, 84] width 99 height 84
click at [701, 40] on div "single-neutral-actions-check-2 Confirmed" at bounding box center [698, 35] width 99 height 14
click at [713, 95] on span "Applicants" at bounding box center [712, 95] width 18 height 5
